Goal: Check status

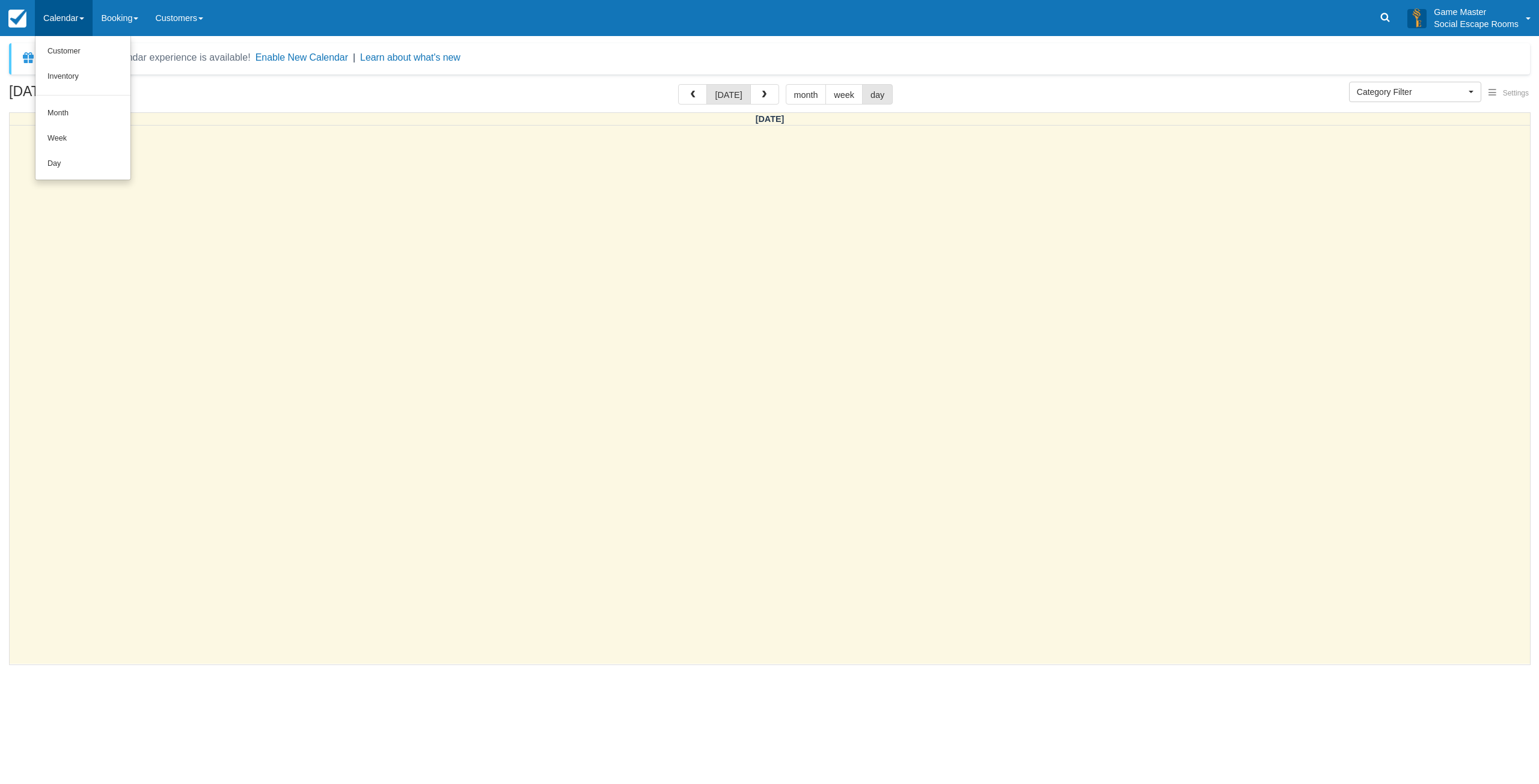
select select
click at [54, 154] on link "Day" at bounding box center [83, 164] width 95 height 25
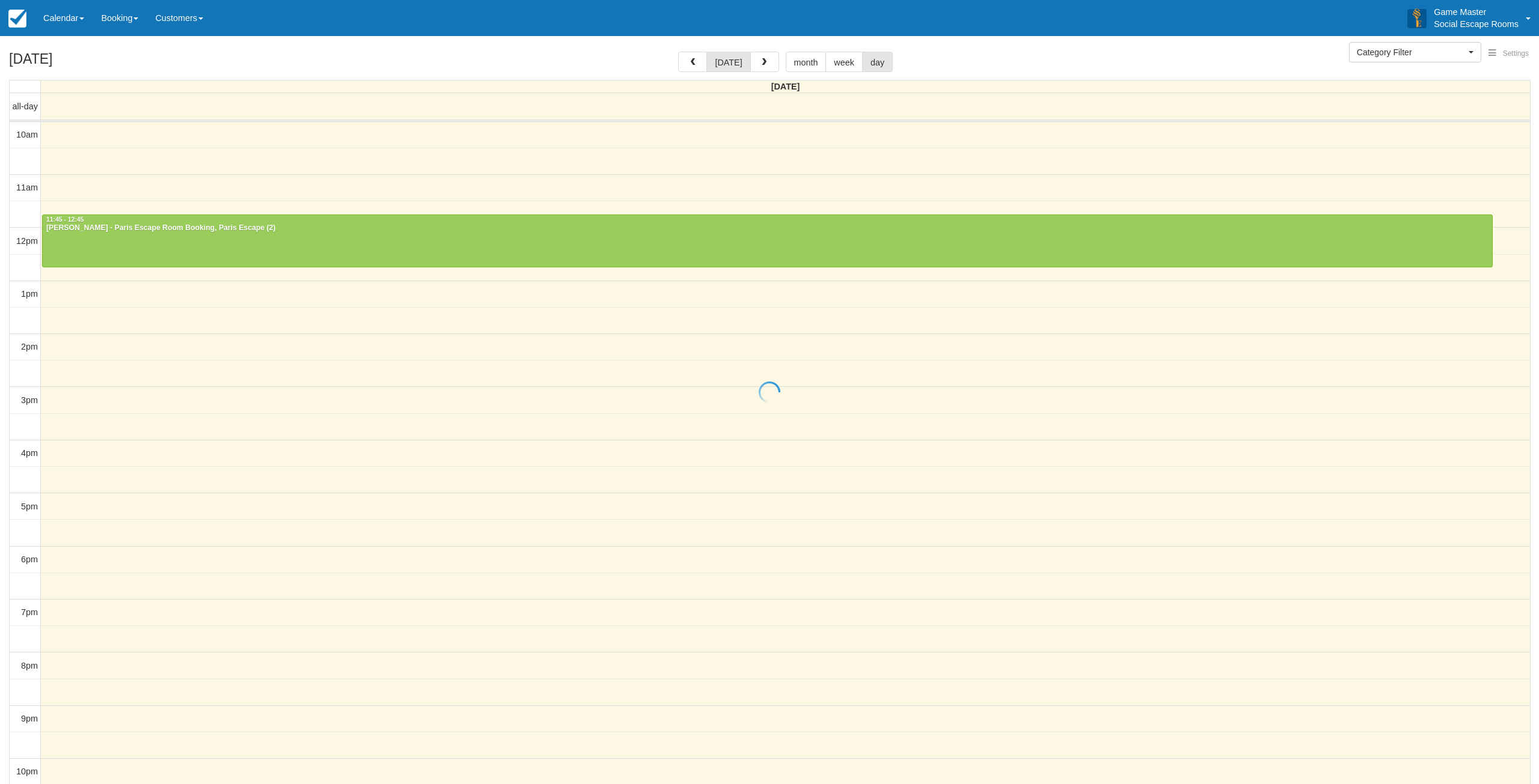
select select
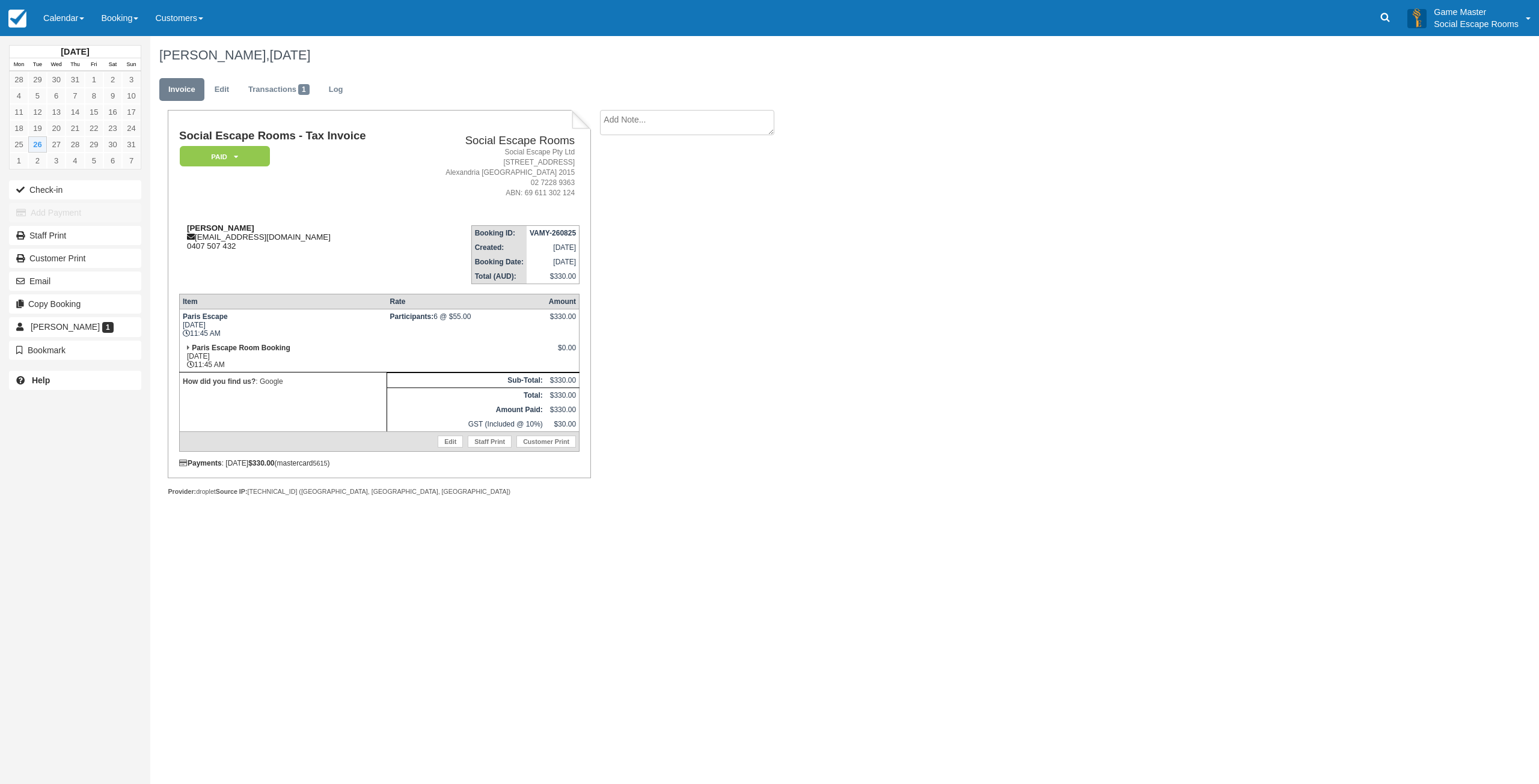
click at [203, 231] on strong "[PERSON_NAME]" at bounding box center [220, 228] width 67 height 9
drag, startPoint x: 203, startPoint y: 231, endPoint x: 226, endPoint y: 228, distance: 23.2
click at [226, 228] on strong "[PERSON_NAME]" at bounding box center [220, 228] width 67 height 9
